Goal: Task Accomplishment & Management: Complete application form

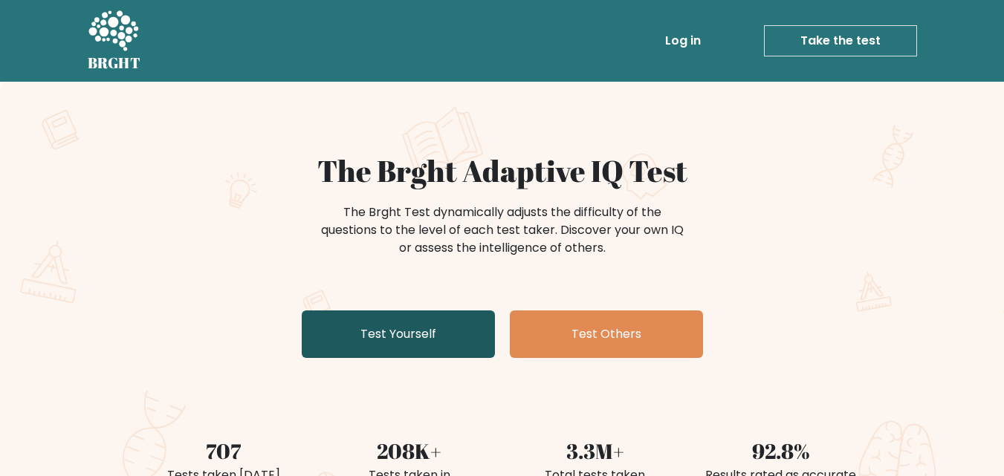
click at [453, 349] on link "Test Yourself" at bounding box center [398, 335] width 193 height 48
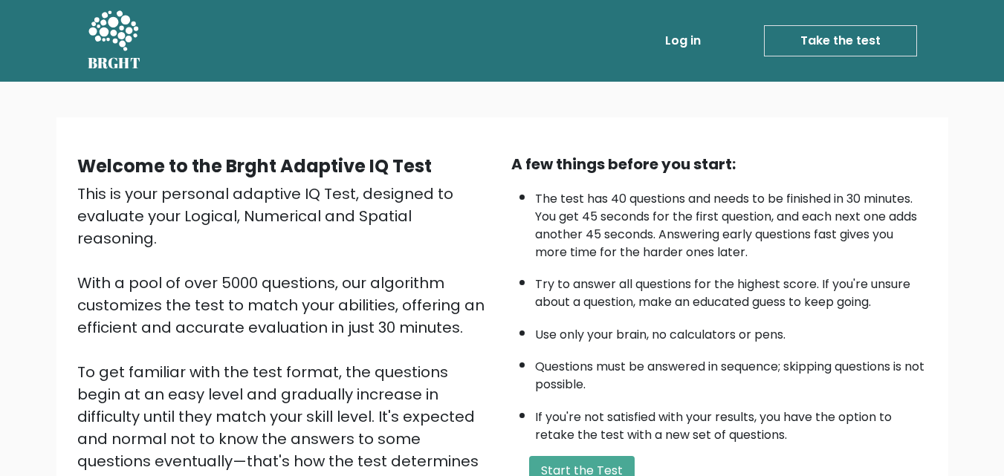
scroll to position [149, 0]
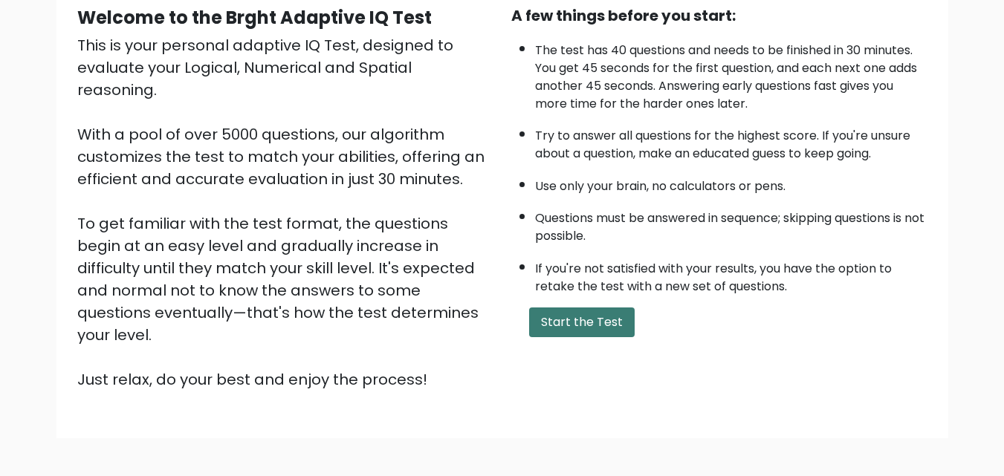
click at [573, 329] on button "Start the Test" at bounding box center [582, 323] width 106 height 30
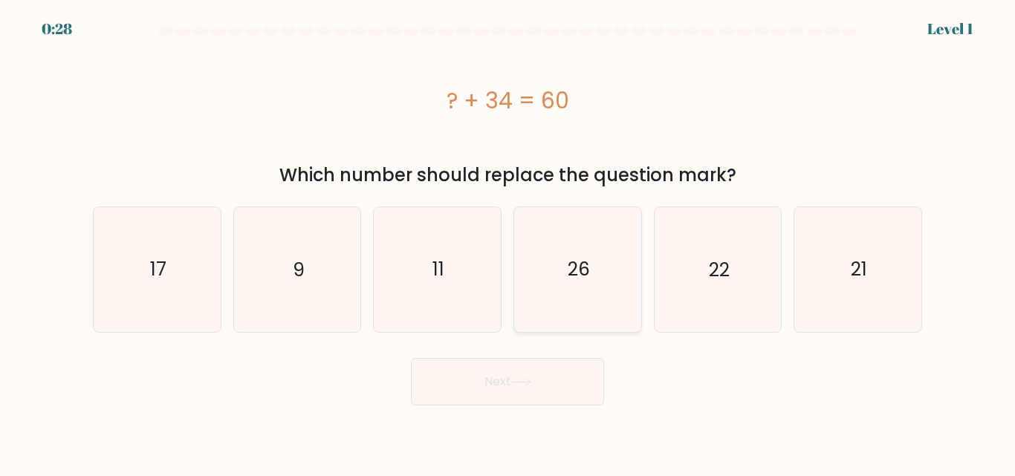
click at [579, 286] on icon "26" at bounding box center [578, 269] width 124 height 124
click at [508, 242] on input "d. 26" at bounding box center [508, 241] width 1 height 4
radio input "true"
click at [571, 403] on button "Next" at bounding box center [507, 382] width 193 height 48
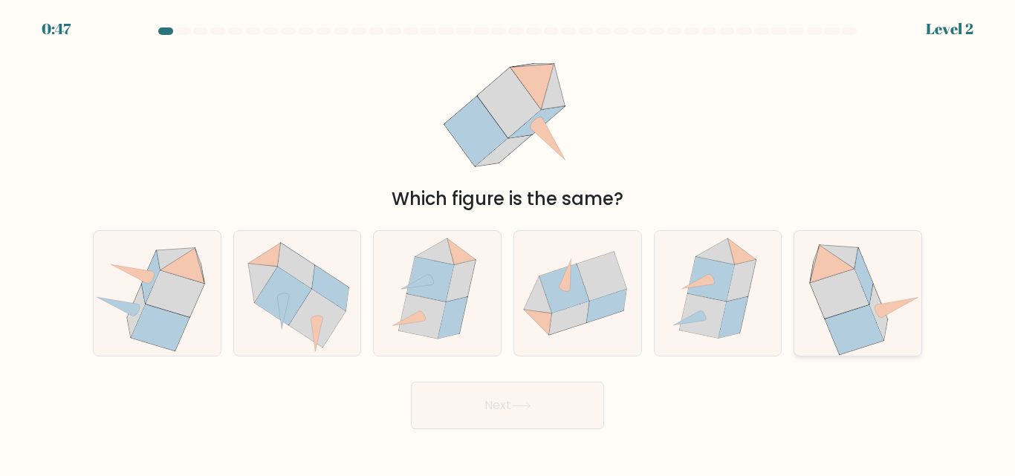
click at [823, 304] on icon at bounding box center [840, 294] width 59 height 50
click at [508, 242] on input "f." at bounding box center [508, 241] width 1 height 4
radio input "true"
click at [562, 416] on button "Next" at bounding box center [507, 406] width 193 height 48
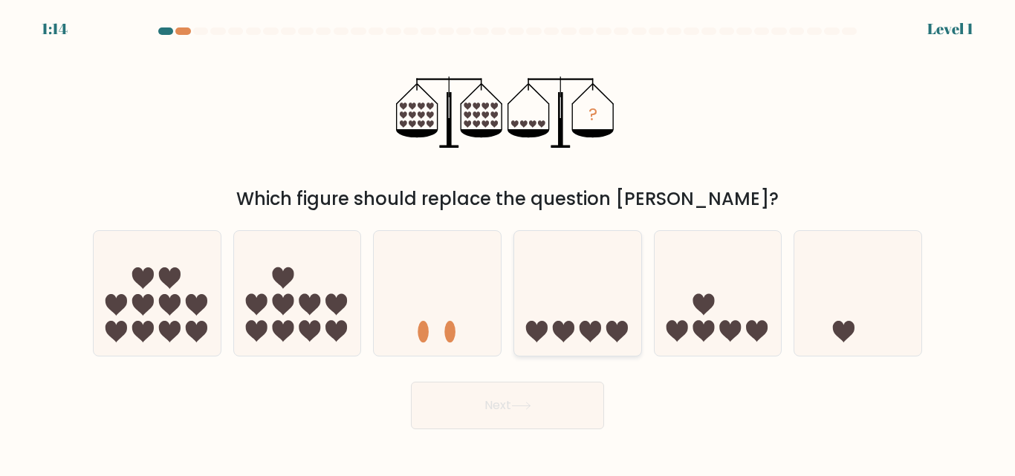
click at [575, 328] on icon at bounding box center [577, 293] width 127 height 105
click at [508, 242] on input "d." at bounding box center [508, 241] width 1 height 4
radio input "true"
click at [548, 402] on button "Next" at bounding box center [507, 406] width 193 height 48
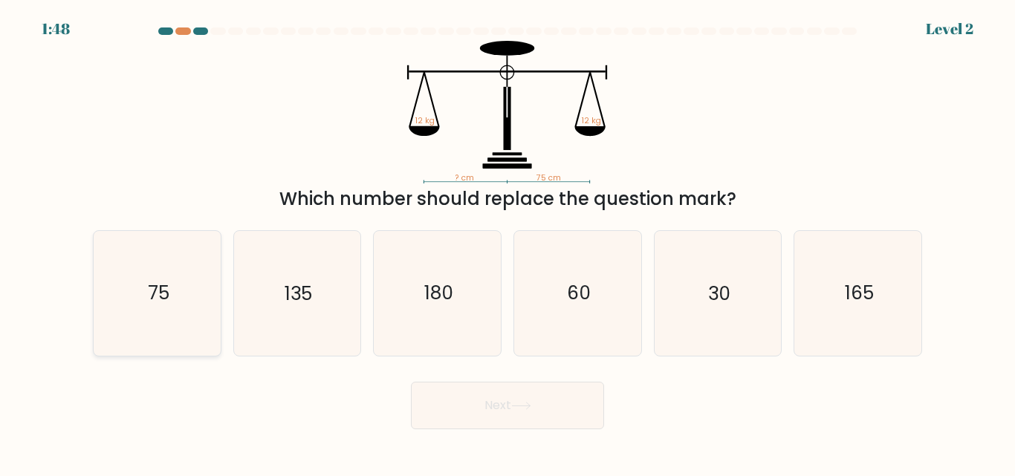
click at [148, 310] on icon "75" at bounding box center [157, 293] width 124 height 124
click at [508, 242] on input "a. 75" at bounding box center [508, 241] width 1 height 4
radio input "true"
click at [525, 413] on button "Next" at bounding box center [507, 406] width 193 height 48
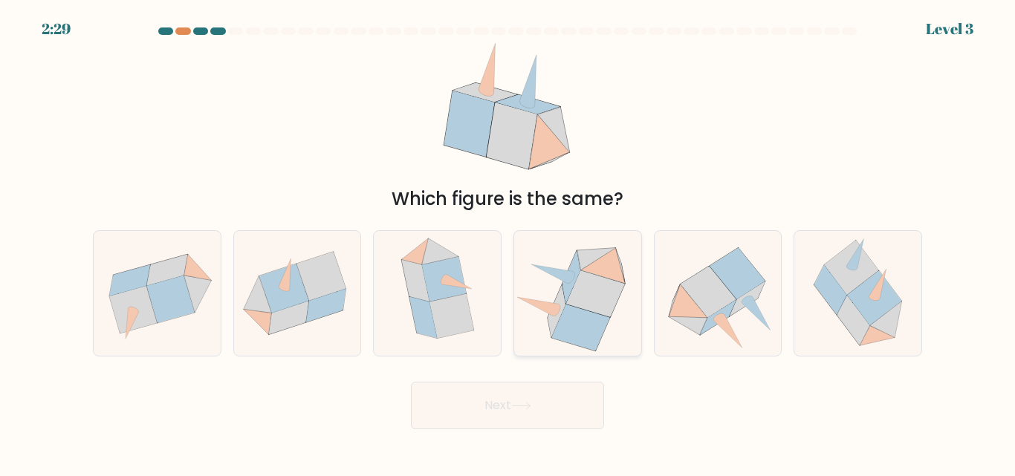
click at [583, 314] on icon at bounding box center [581, 328] width 58 height 47
click at [508, 242] on input "d." at bounding box center [508, 241] width 1 height 4
radio input "true"
click at [507, 402] on button "Next" at bounding box center [507, 406] width 193 height 48
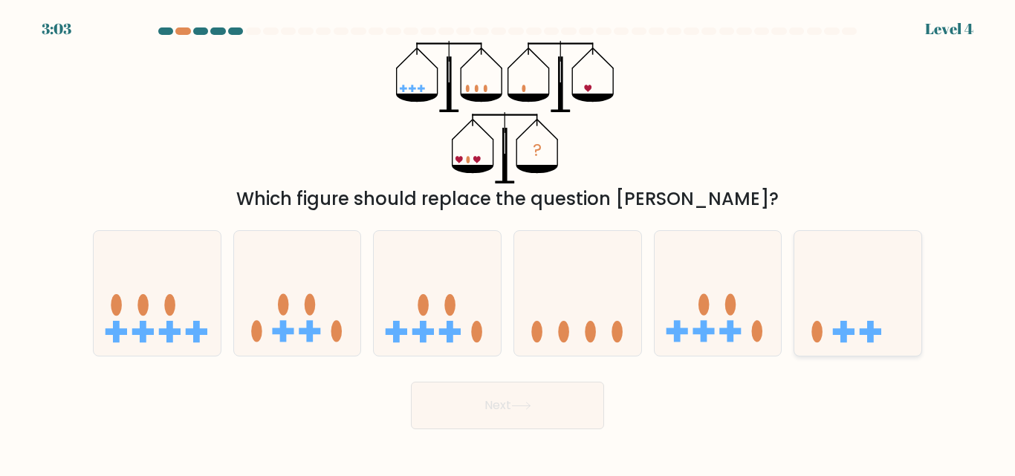
click at [852, 321] on icon at bounding box center [857, 293] width 127 height 105
click at [508, 242] on input "f." at bounding box center [508, 241] width 1 height 4
radio input "true"
click at [518, 418] on button "Next" at bounding box center [507, 406] width 193 height 48
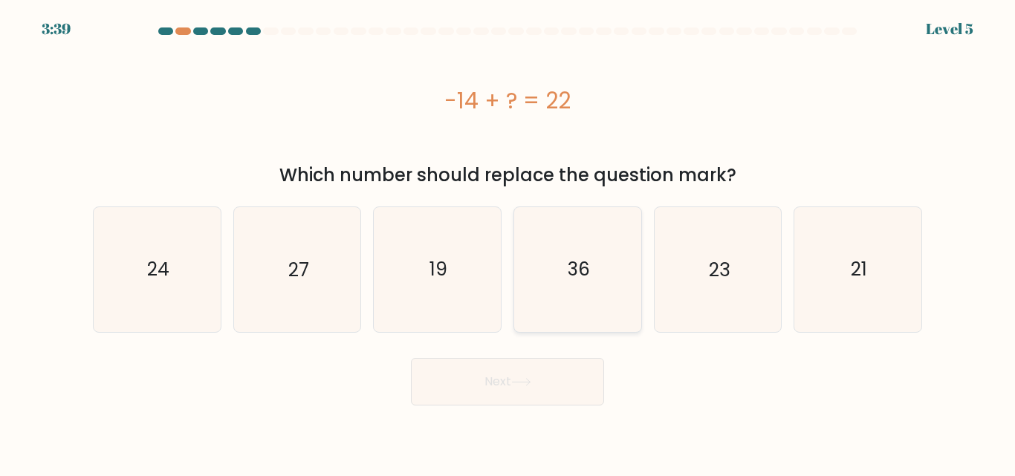
click at [550, 242] on icon "36" at bounding box center [578, 269] width 124 height 124
click at [508, 242] on input "d. 36" at bounding box center [508, 241] width 1 height 4
radio input "true"
click at [543, 384] on button "Next" at bounding box center [507, 382] width 193 height 48
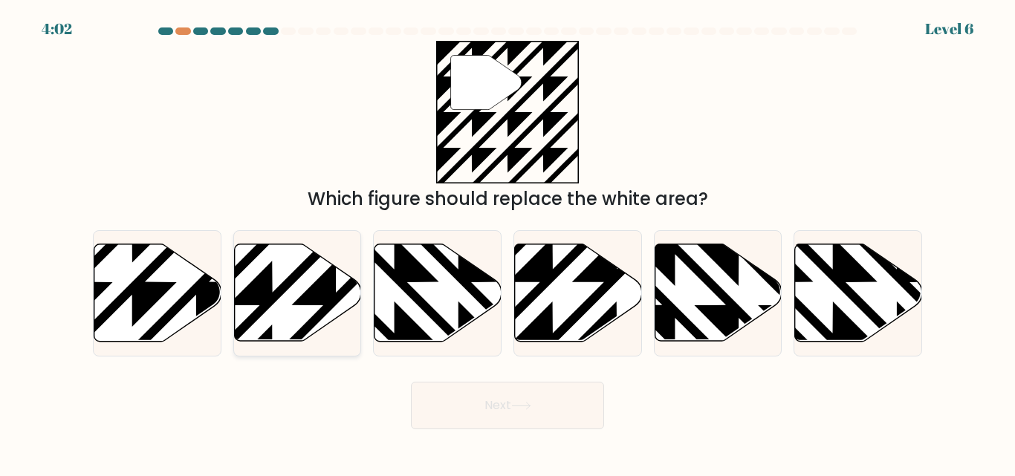
click at [262, 272] on icon at bounding box center [336, 242] width 256 height 256
click at [508, 242] on input "b." at bounding box center [508, 241] width 1 height 4
radio input "true"
click at [161, 292] on icon at bounding box center [196, 346] width 256 height 256
click at [508, 242] on input "a." at bounding box center [508, 241] width 1 height 4
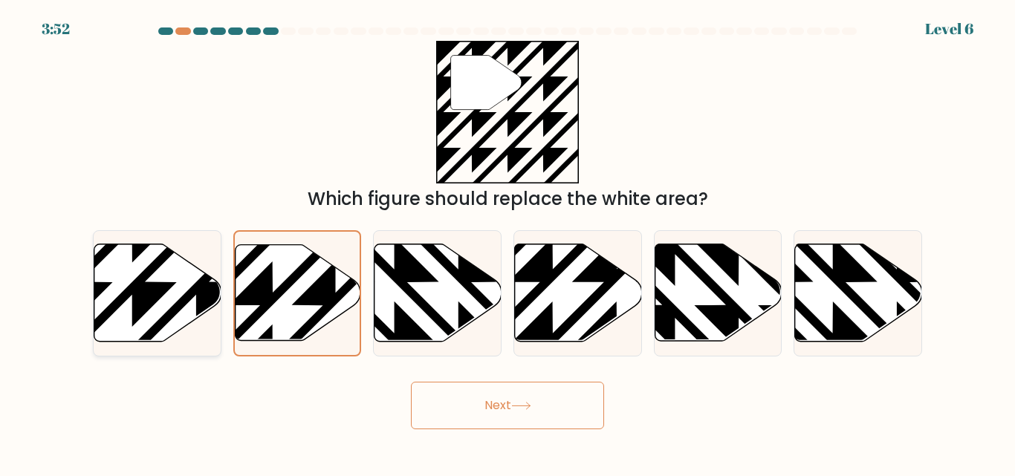
radio input "true"
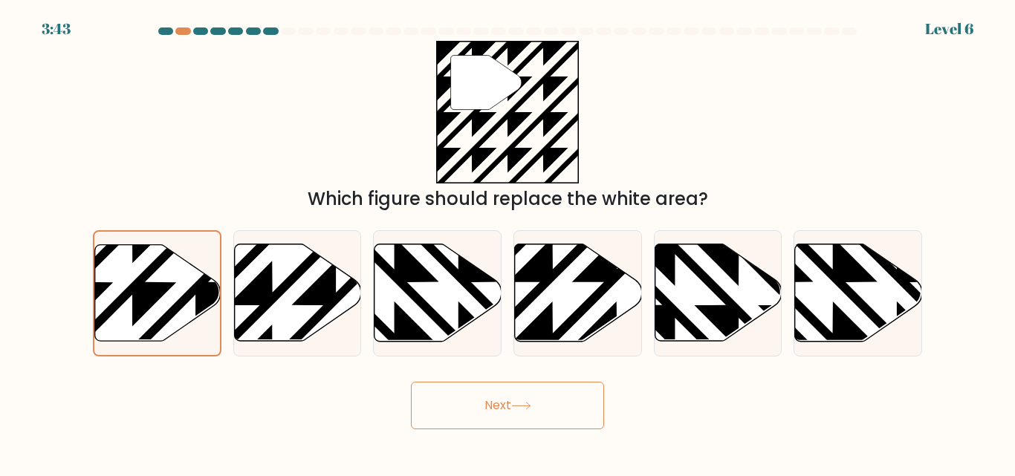
click at [516, 420] on button "Next" at bounding box center [507, 406] width 193 height 48
click at [514, 405] on button "Next" at bounding box center [507, 406] width 193 height 48
click at [146, 310] on icon at bounding box center [195, 345] width 253 height 253
click at [508, 242] on input "a." at bounding box center [508, 241] width 1 height 4
click at [474, 403] on button "Next" at bounding box center [507, 406] width 193 height 48
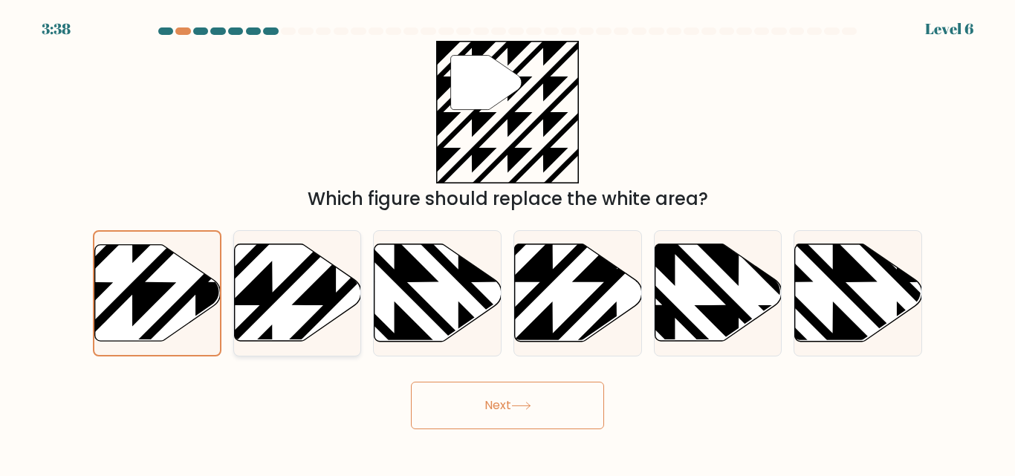
click at [277, 285] on icon at bounding box center [297, 292] width 127 height 97
click at [508, 242] on input "b." at bounding box center [508, 241] width 1 height 4
radio input "true"
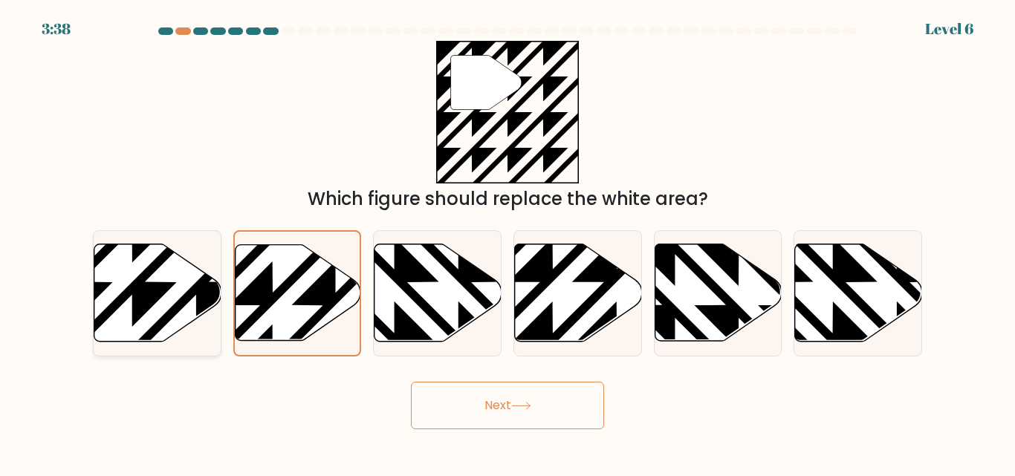
click at [193, 299] on icon at bounding box center [157, 292] width 127 height 97
click at [508, 242] on input "a." at bounding box center [508, 241] width 1 height 4
radio input "true"
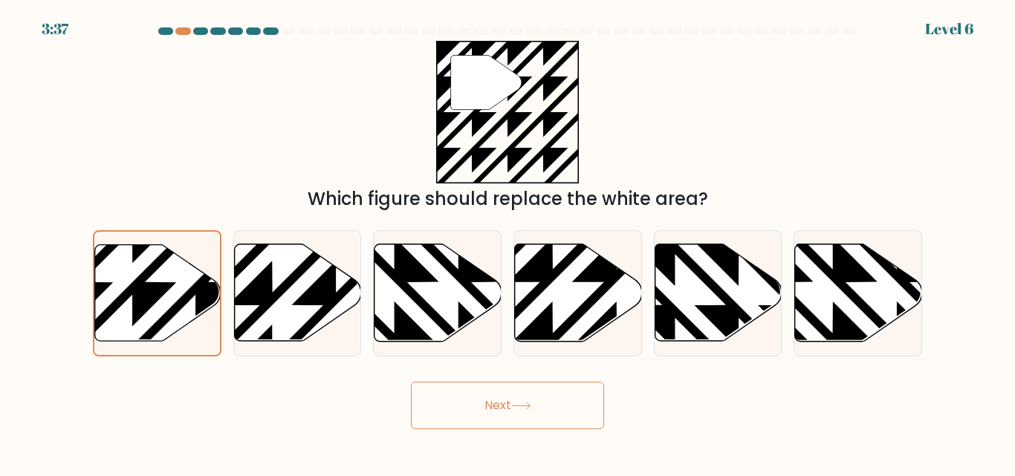
click at [522, 409] on icon at bounding box center [521, 406] width 20 height 8
click at [289, 308] on icon at bounding box center [297, 292] width 127 height 97
click at [508, 242] on input "b." at bounding box center [508, 241] width 1 height 4
radio input "true"
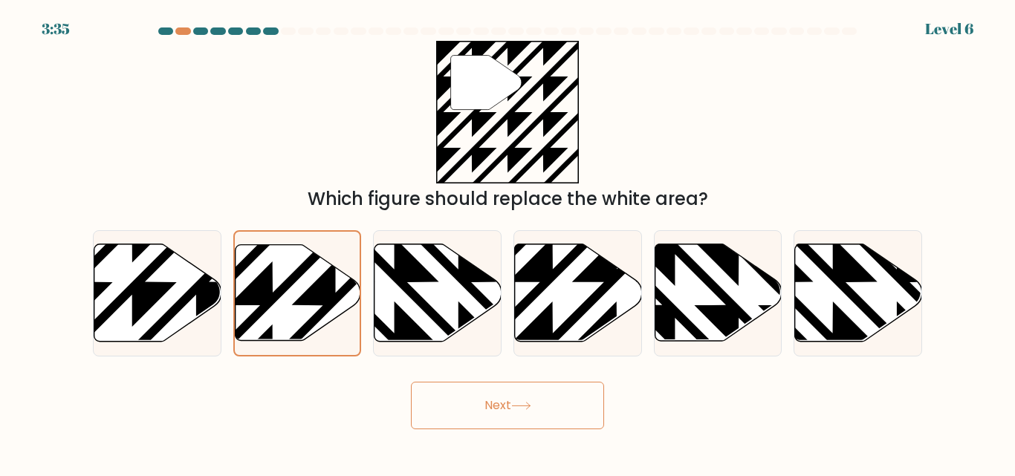
click at [502, 408] on button "Next" at bounding box center [507, 406] width 193 height 48
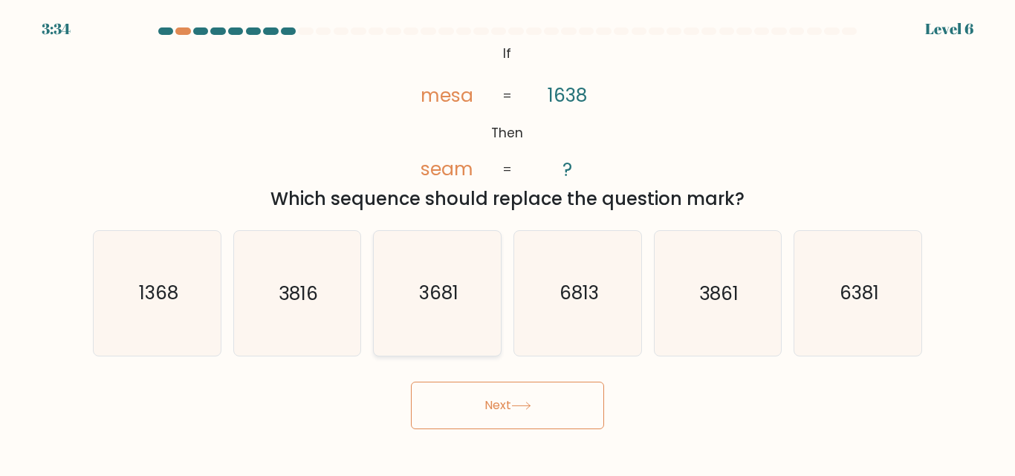
click at [453, 282] on text "3681" at bounding box center [438, 294] width 39 height 26
click at [508, 242] on input "c. 3681" at bounding box center [508, 241] width 1 height 4
radio input "true"
click at [710, 310] on icon "3861" at bounding box center [717, 293] width 124 height 124
click at [508, 242] on input "e. 3861" at bounding box center [508, 241] width 1 height 4
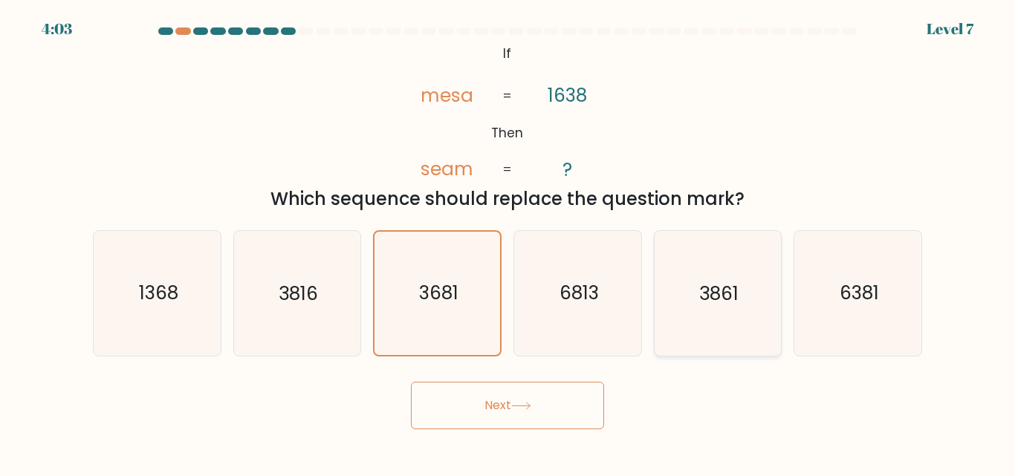
radio input "true"
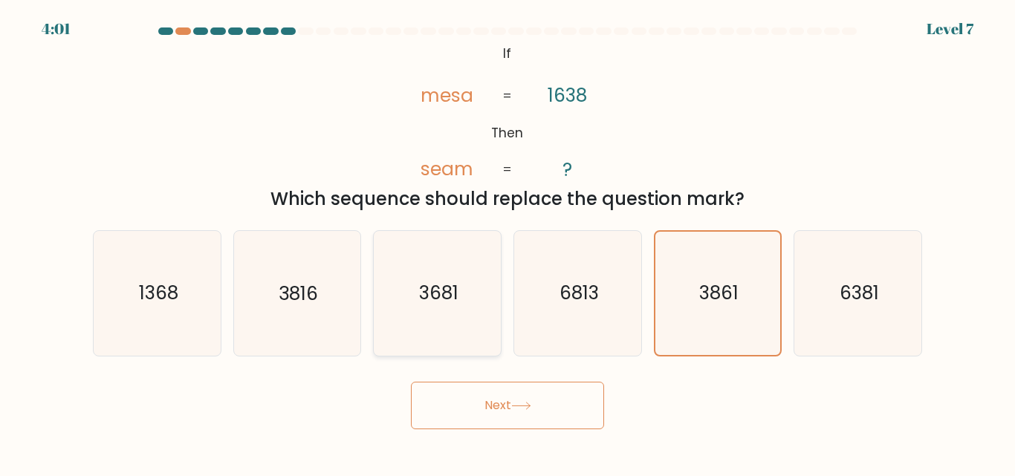
click at [451, 315] on icon "3681" at bounding box center [437, 293] width 124 height 124
click at [508, 242] on input "c. 3681" at bounding box center [508, 241] width 1 height 4
radio input "true"
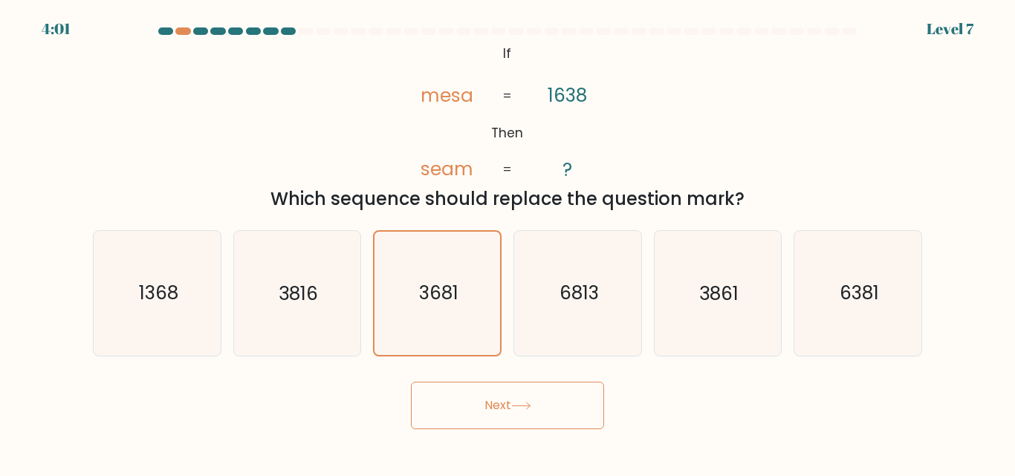
click at [485, 406] on button "Next" at bounding box center [507, 406] width 193 height 48
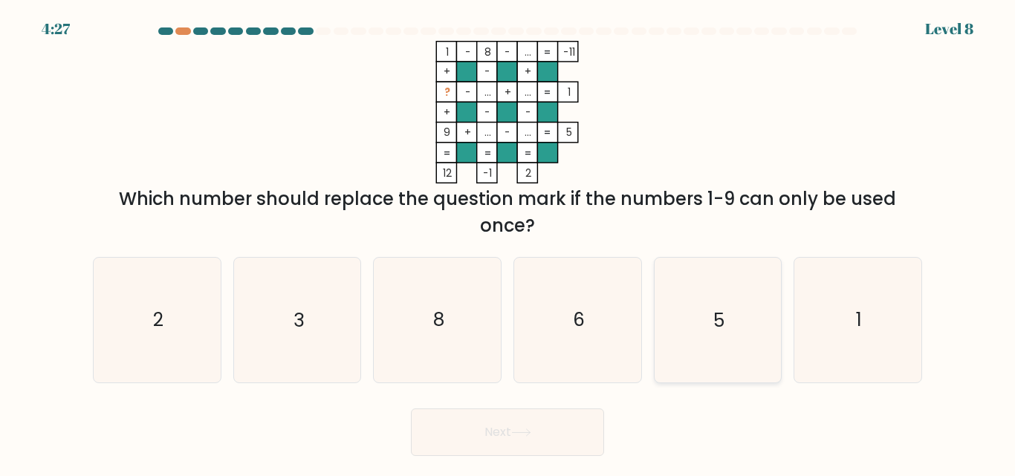
click at [714, 324] on text "5" at bounding box center [718, 321] width 11 height 26
click at [508, 242] on input "e. 5" at bounding box center [508, 241] width 1 height 4
radio input "true"
click at [513, 430] on button "Next" at bounding box center [507, 433] width 193 height 48
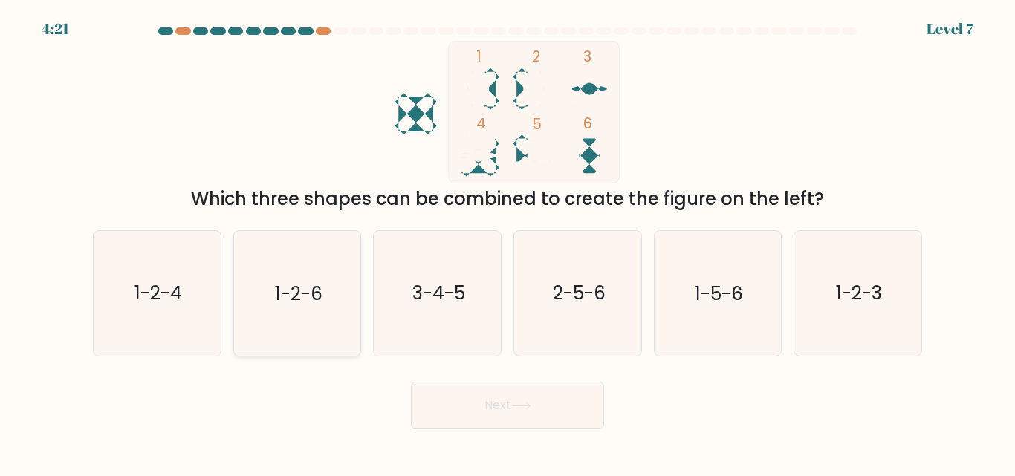
click at [294, 295] on text "1-2-6" at bounding box center [299, 294] width 48 height 26
click at [508, 242] on input "b. 1-2-6" at bounding box center [508, 241] width 1 height 4
radio input "true"
click at [552, 403] on button "Next" at bounding box center [507, 406] width 193 height 48
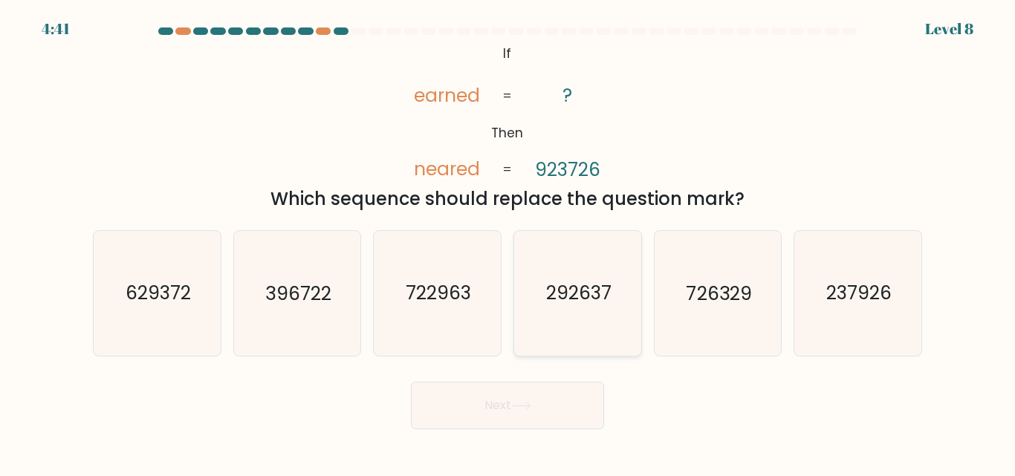
click at [551, 279] on icon "292637" at bounding box center [578, 293] width 124 height 124
click at [508, 242] on input "d. 292637" at bounding box center [508, 241] width 1 height 4
radio input "true"
click at [866, 286] on text "237926" at bounding box center [858, 294] width 65 height 26
click at [508, 242] on input "f. 237926" at bounding box center [508, 241] width 1 height 4
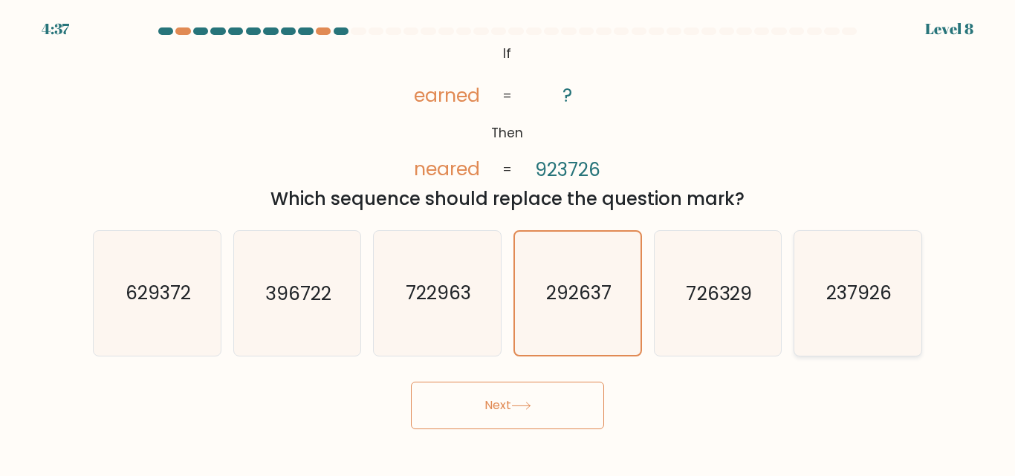
radio input "true"
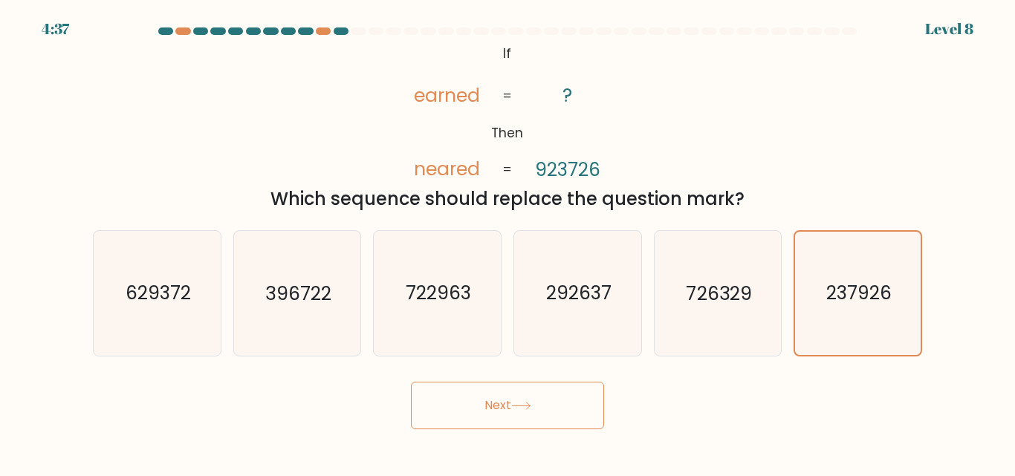
click at [571, 405] on button "Next" at bounding box center [507, 406] width 193 height 48
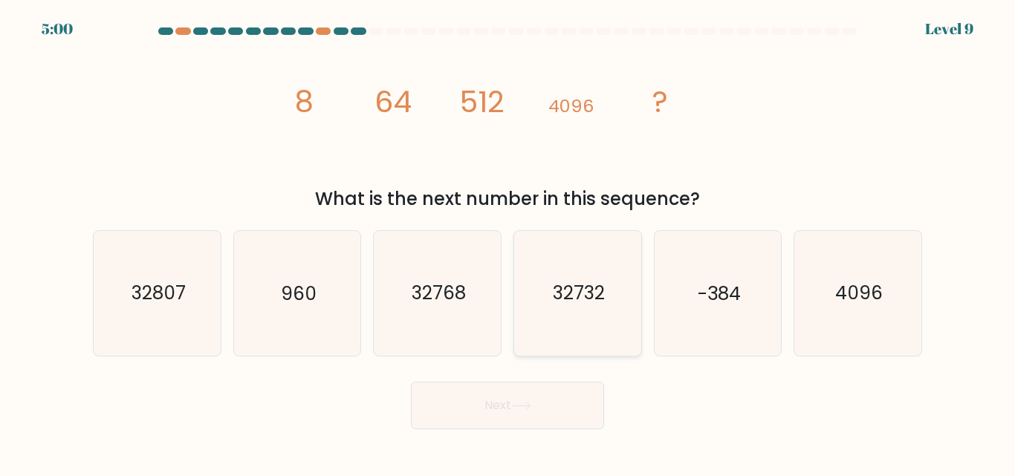
click at [594, 303] on text "32732" at bounding box center [579, 294] width 52 height 26
click at [508, 242] on input "d. 32732" at bounding box center [508, 241] width 1 height 4
radio input "true"
click at [456, 306] on text "32768" at bounding box center [439, 294] width 54 height 26
click at [508, 242] on input "c. 32768" at bounding box center [508, 241] width 1 height 4
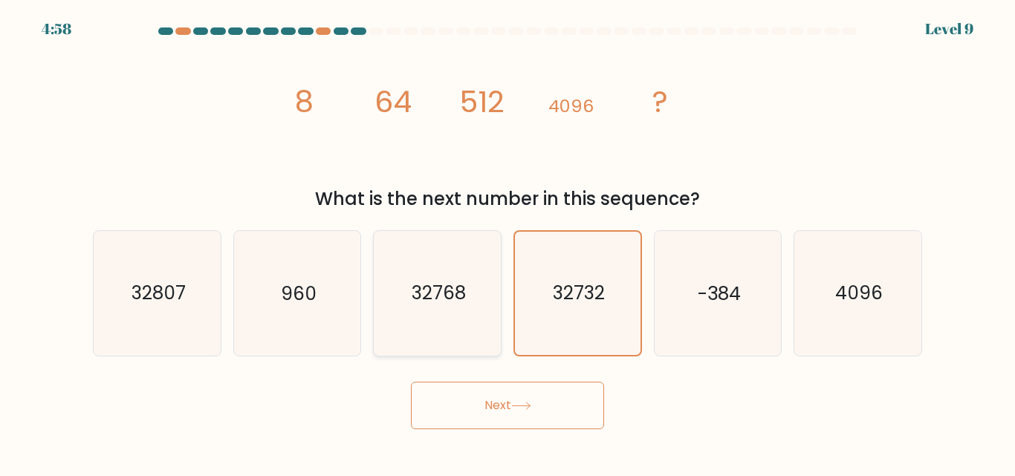
radio input "true"
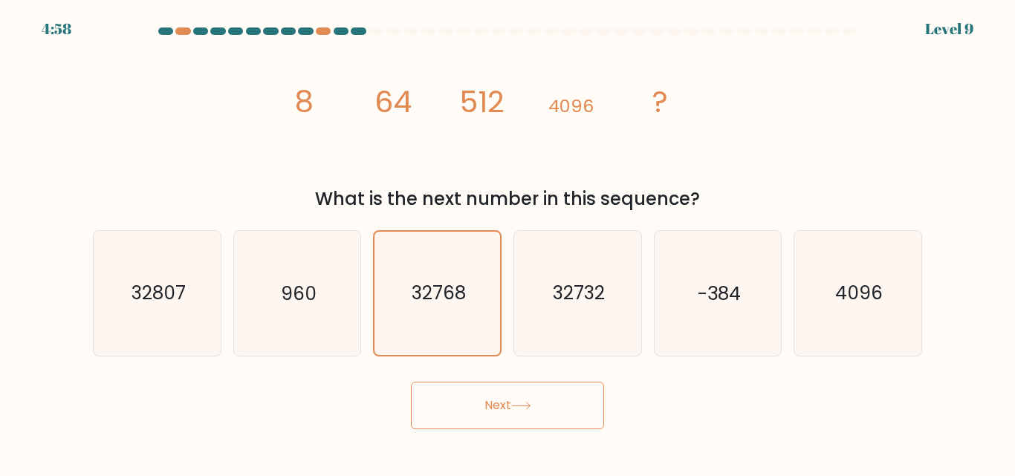
click at [508, 416] on button "Next" at bounding box center [507, 406] width 193 height 48
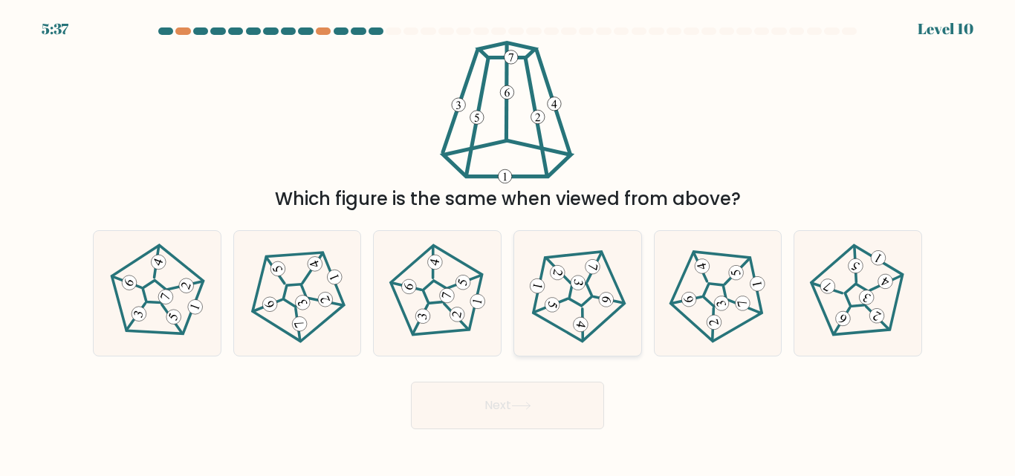
click at [578, 305] on 191 at bounding box center [581, 294] width 26 height 27
click at [508, 242] on input "d." at bounding box center [508, 241] width 1 height 4
radio input "true"
click at [453, 297] on 180 at bounding box center [447, 296] width 18 height 18
click at [508, 242] on input "c." at bounding box center [508, 241] width 1 height 4
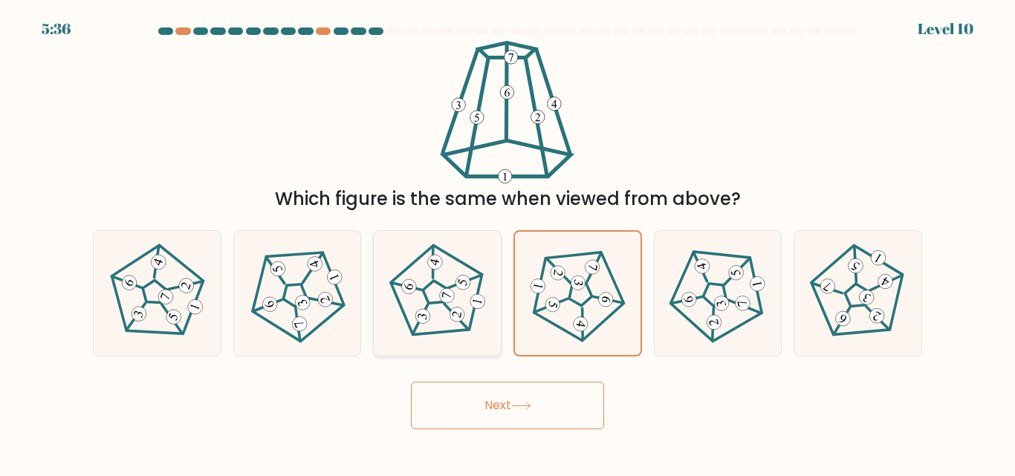
radio input "true"
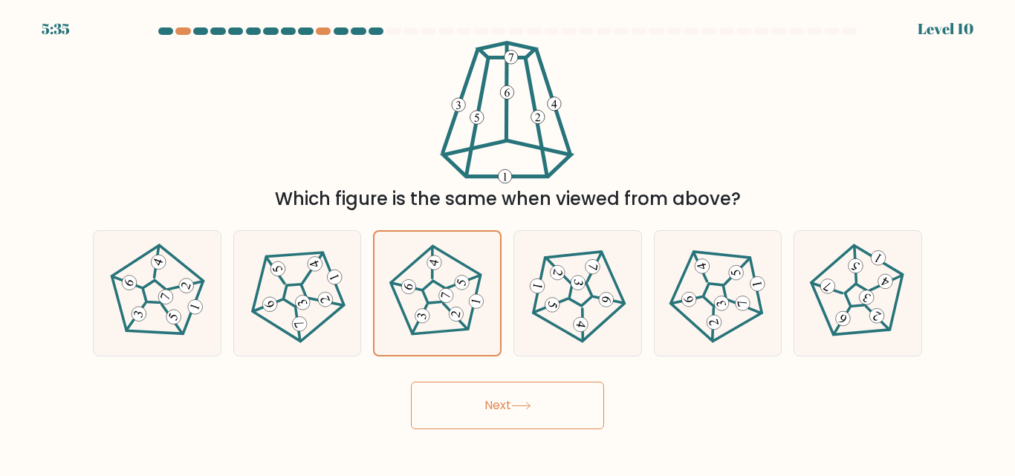
click at [508, 401] on button "Next" at bounding box center [507, 406] width 193 height 48
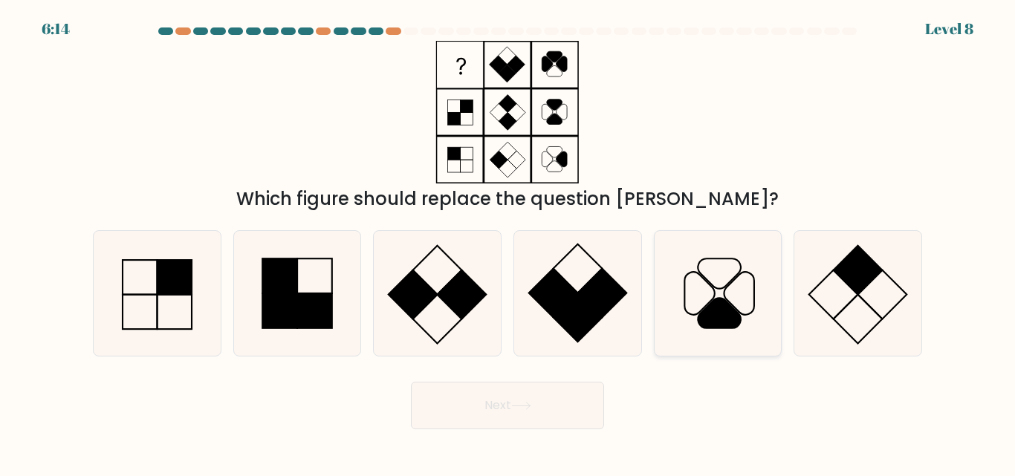
click at [721, 311] on icon at bounding box center [719, 313] width 42 height 30
click at [508, 242] on input "e." at bounding box center [508, 241] width 1 height 4
radio input "true"
click at [546, 414] on button "Next" at bounding box center [507, 406] width 193 height 48
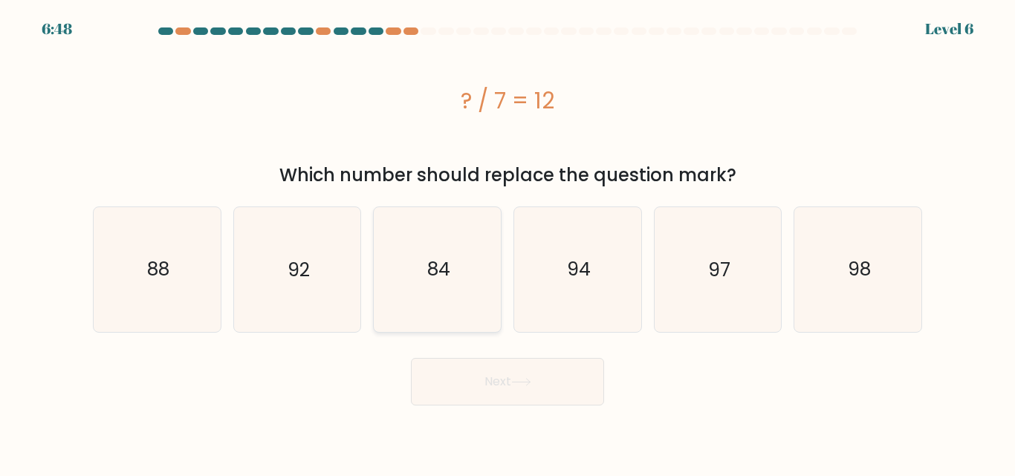
drag, startPoint x: 472, startPoint y: 270, endPoint x: 485, endPoint y: 294, distance: 27.3
click at [473, 270] on icon "84" at bounding box center [437, 269] width 124 height 124
click at [508, 242] on input "c. 84" at bounding box center [508, 241] width 1 height 4
radio input "true"
click at [508, 377] on button "Next" at bounding box center [507, 382] width 193 height 48
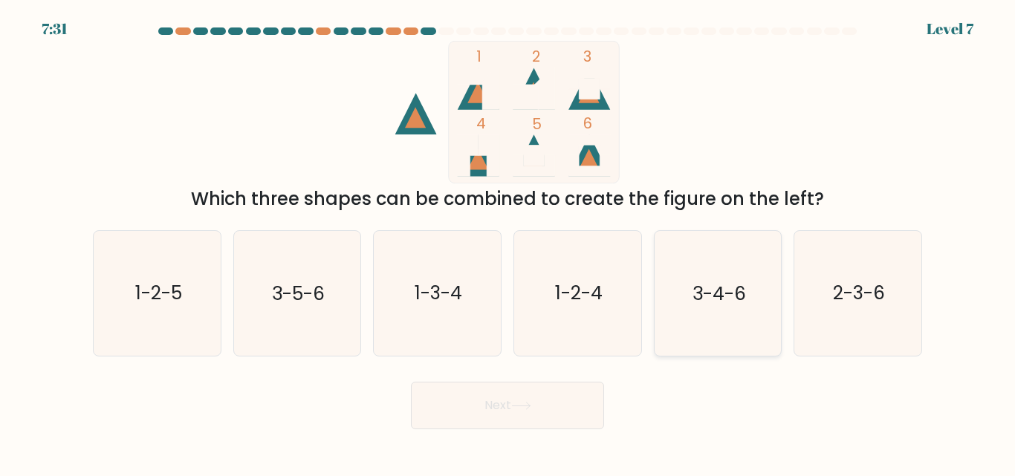
click at [740, 289] on text "3-4-6" at bounding box center [720, 294] width 54 height 26
click at [508, 242] on input "e. 3-4-6" at bounding box center [508, 241] width 1 height 4
radio input "true"
click at [539, 409] on button "Next" at bounding box center [507, 406] width 193 height 48
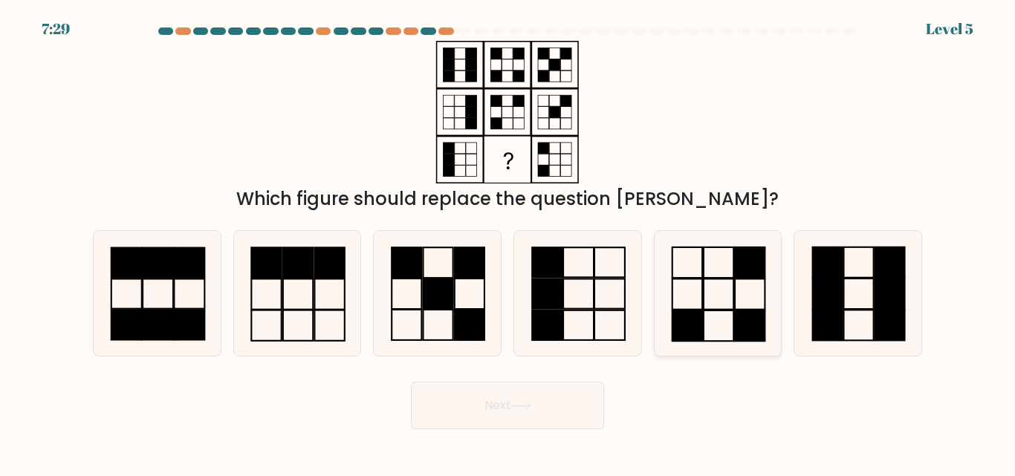
click at [748, 292] on icon at bounding box center [717, 293] width 124 height 124
click at [508, 242] on input "e." at bounding box center [508, 241] width 1 height 4
radio input "true"
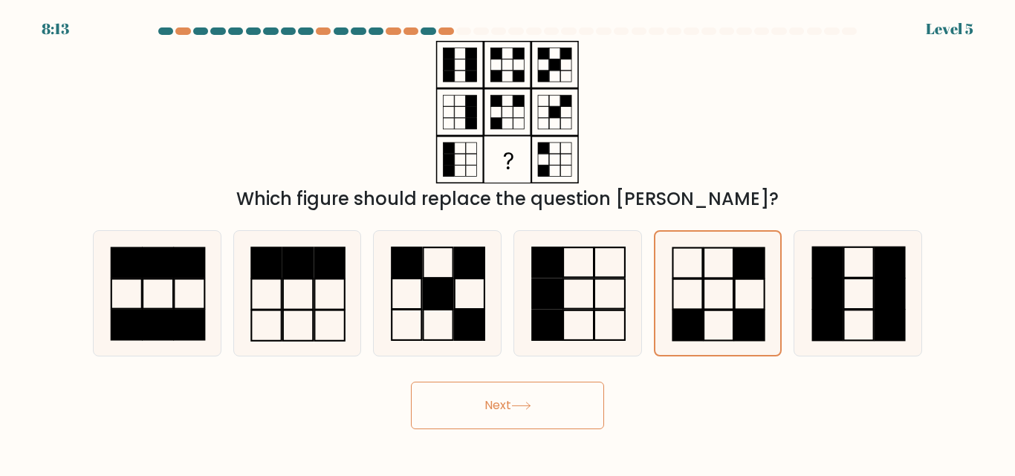
click at [494, 403] on button "Next" at bounding box center [507, 406] width 193 height 48
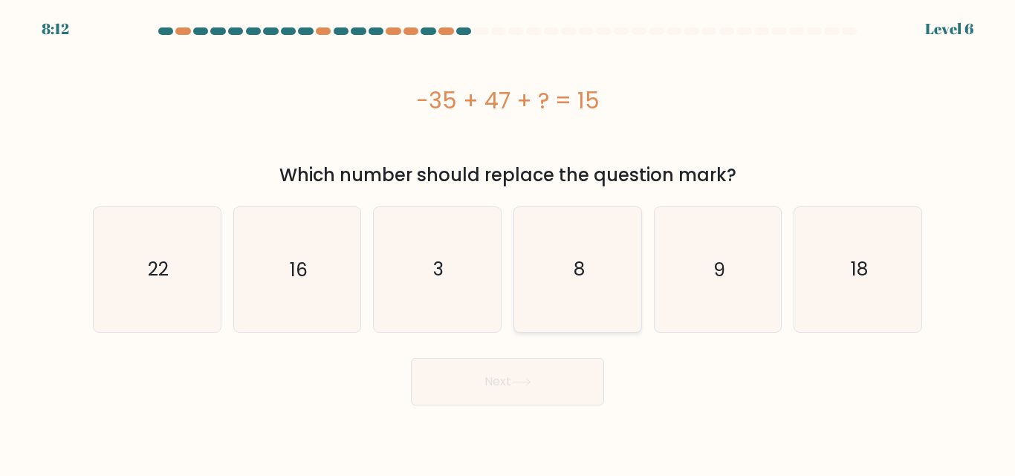
click at [550, 285] on icon "8" at bounding box center [578, 269] width 124 height 124
click at [508, 242] on input "d. 8" at bounding box center [508, 241] width 1 height 4
radio input "true"
click at [510, 386] on button "Next" at bounding box center [507, 382] width 193 height 48
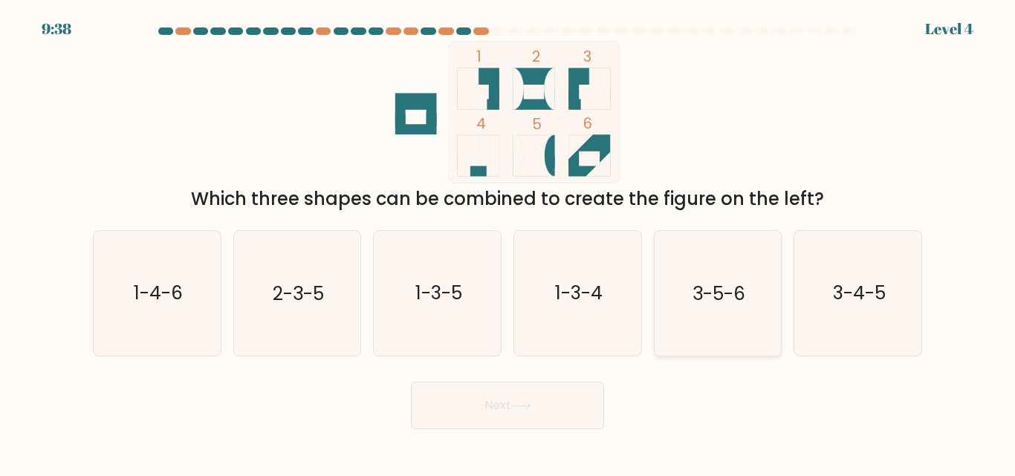
click at [717, 305] on text "3-5-6" at bounding box center [719, 294] width 53 height 26
click at [508, 242] on input "e. 3-5-6" at bounding box center [508, 241] width 1 height 4
radio input "true"
click at [510, 394] on button "Next" at bounding box center [507, 406] width 193 height 48
